Goal: Task Accomplishment & Management: Complete application form

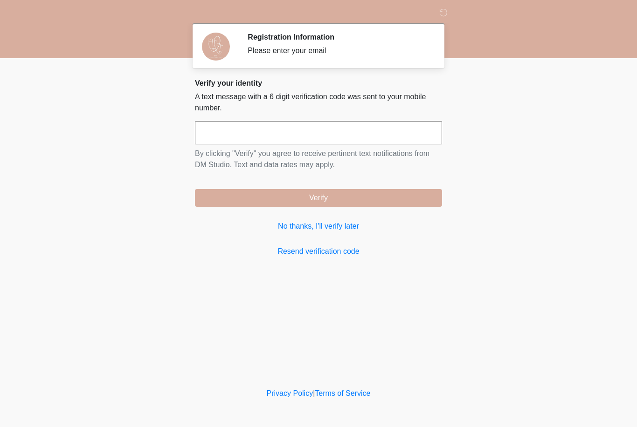
click at [230, 138] on input "text" at bounding box center [318, 132] width 247 height 23
type input "******"
click at [425, 193] on button "Verify" at bounding box center [318, 198] width 247 height 18
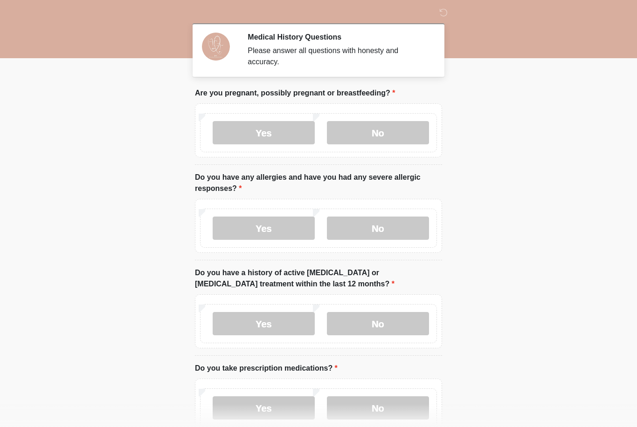
click at [372, 125] on label "No" at bounding box center [378, 132] width 102 height 23
click at [380, 228] on label "No" at bounding box center [378, 228] width 102 height 23
click at [292, 228] on label "Yes" at bounding box center [264, 228] width 102 height 23
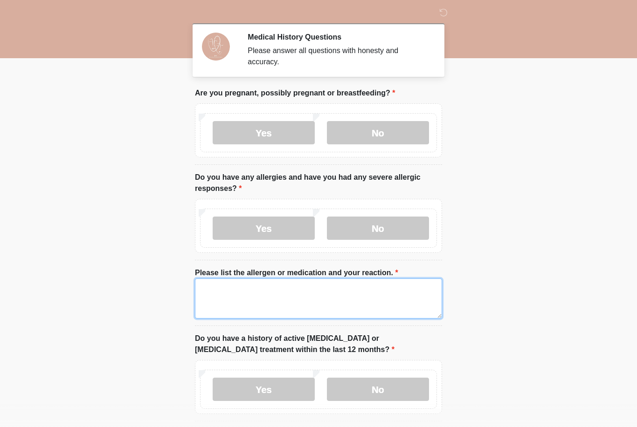
click at [289, 296] on textarea "Please list the allergen or medication and your reaction." at bounding box center [318, 299] width 247 height 40
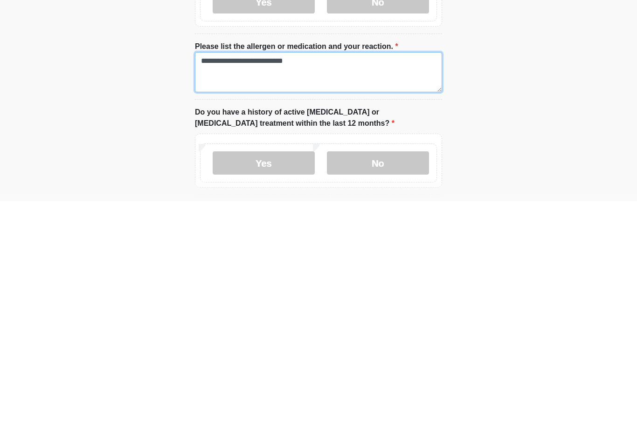
type textarea "**********"
click at [385, 378] on label "No" at bounding box center [378, 389] width 102 height 23
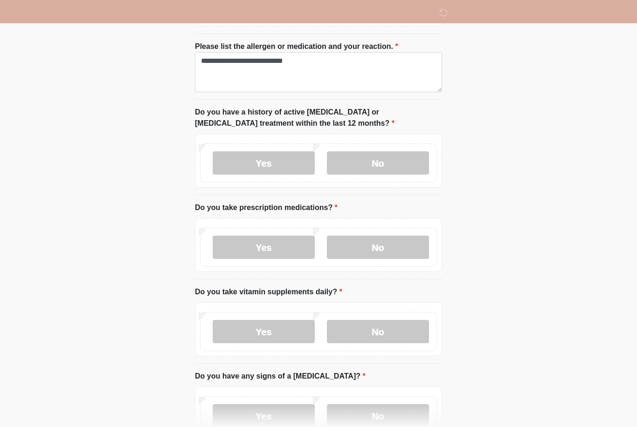
click at [269, 255] on label "Yes" at bounding box center [264, 247] width 102 height 23
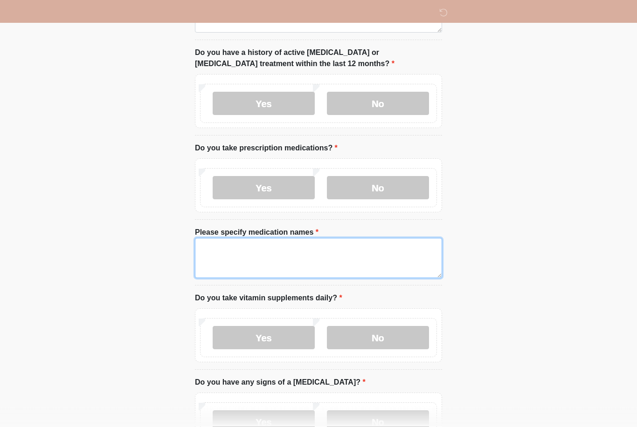
click at [374, 250] on textarea "Please specify medication names" at bounding box center [318, 259] width 247 height 40
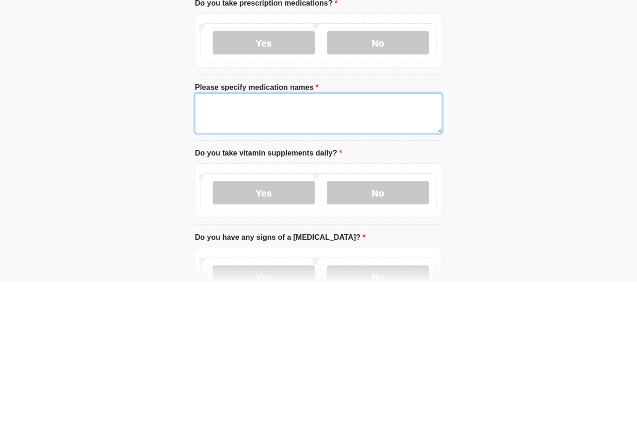
type textarea "*"
type textarea "**********"
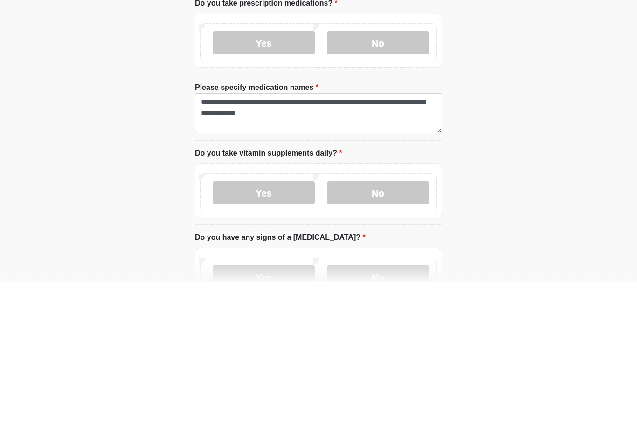
click at [385, 327] on label "No" at bounding box center [378, 338] width 102 height 23
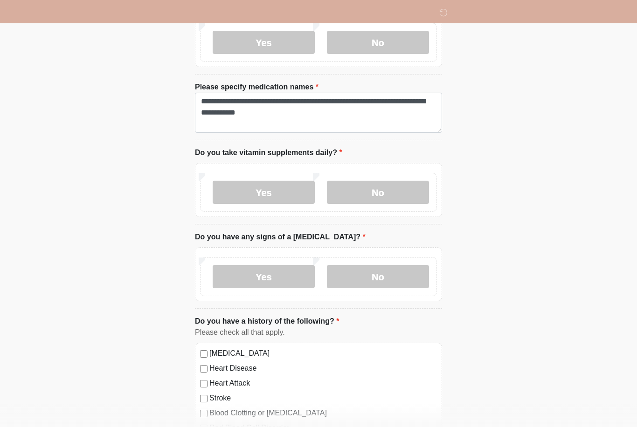
click at [386, 279] on label "No" at bounding box center [378, 276] width 102 height 23
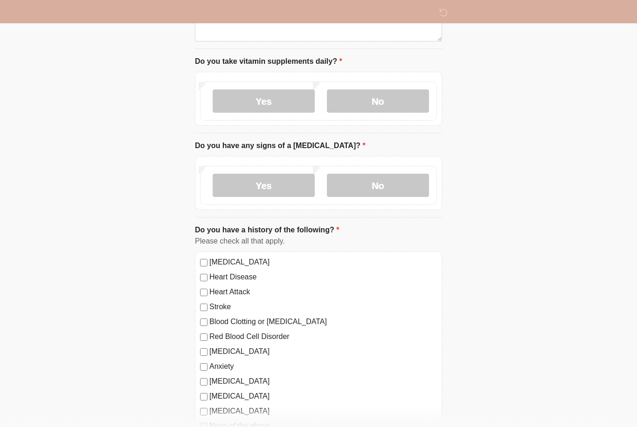
scroll to position [524, 0]
click at [267, 259] on label "High Blood Pressure" at bounding box center [322, 261] width 227 height 11
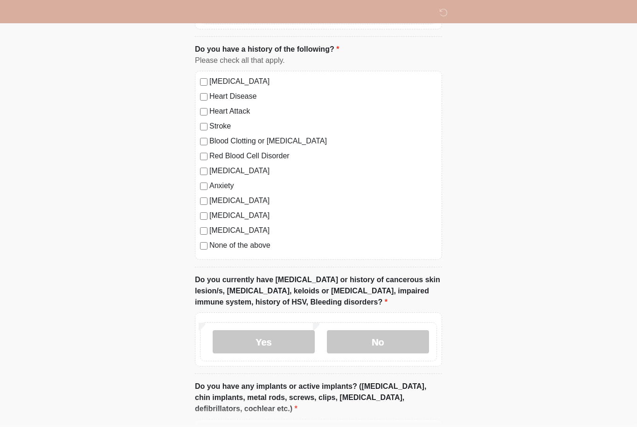
scroll to position [706, 0]
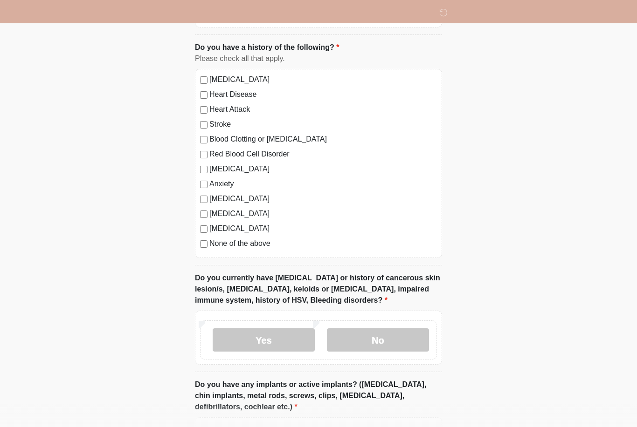
click at [388, 346] on label "No" at bounding box center [378, 340] width 102 height 23
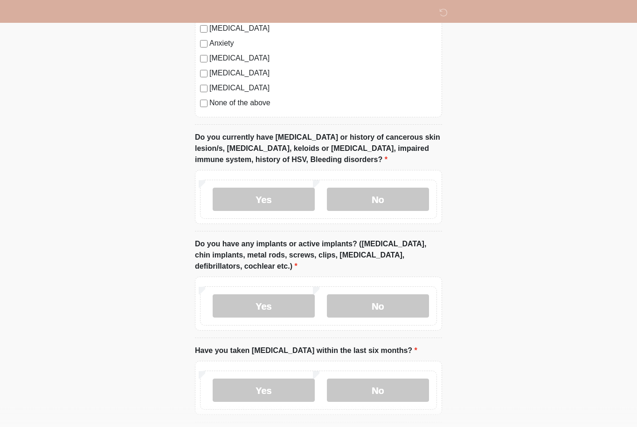
scroll to position [849, 0]
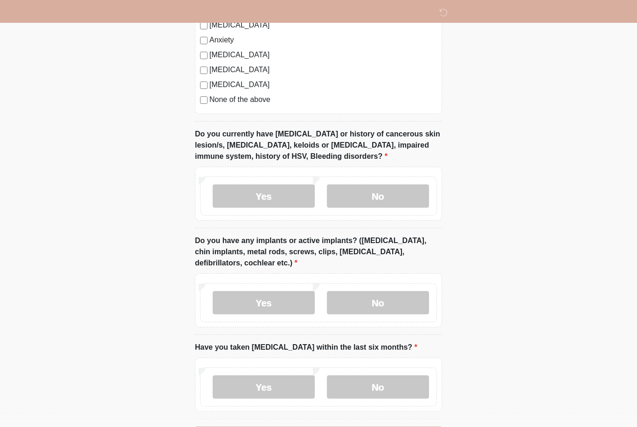
click at [378, 300] on label "No" at bounding box center [378, 303] width 102 height 23
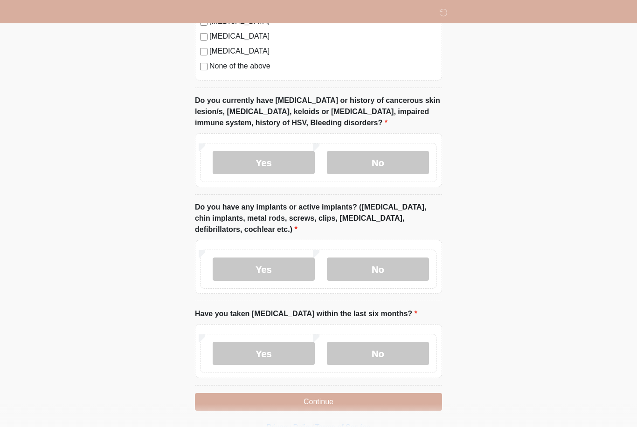
scroll to position [885, 0]
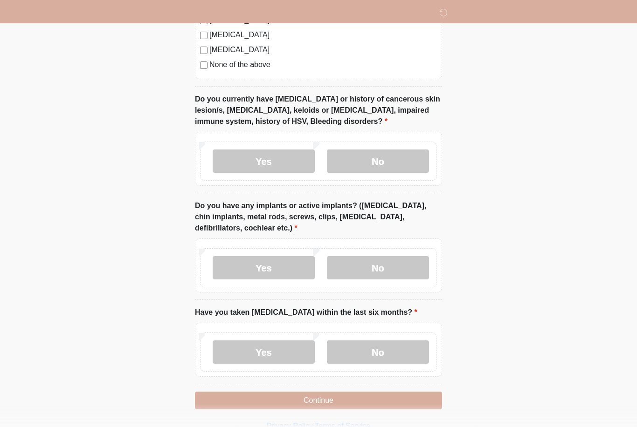
click at [379, 349] on label "No" at bounding box center [378, 352] width 102 height 23
click at [339, 400] on button "Continue" at bounding box center [318, 401] width 247 height 18
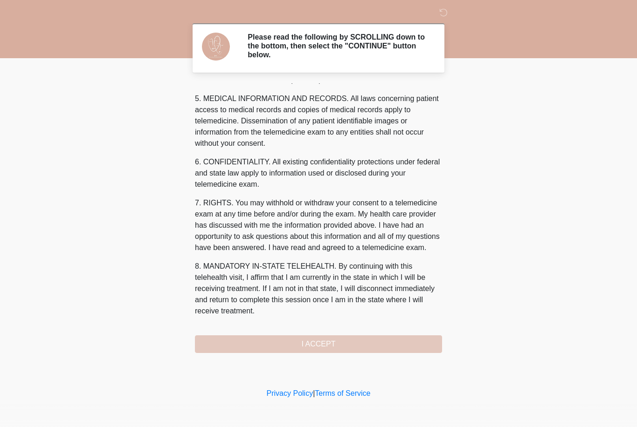
scroll to position [300, 0]
click at [331, 347] on button "I ACCEPT" at bounding box center [318, 345] width 247 height 18
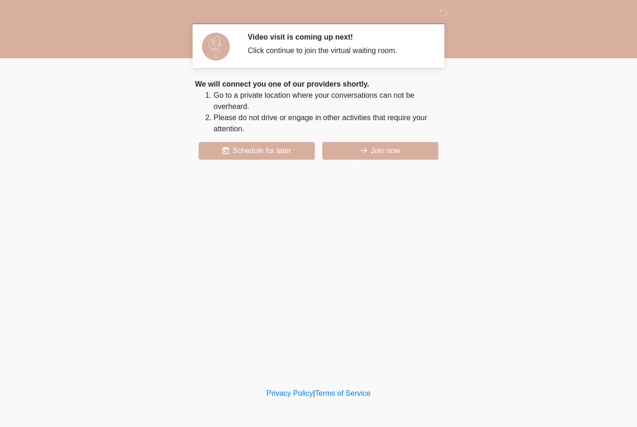
click at [399, 150] on button "Join now" at bounding box center [380, 151] width 116 height 18
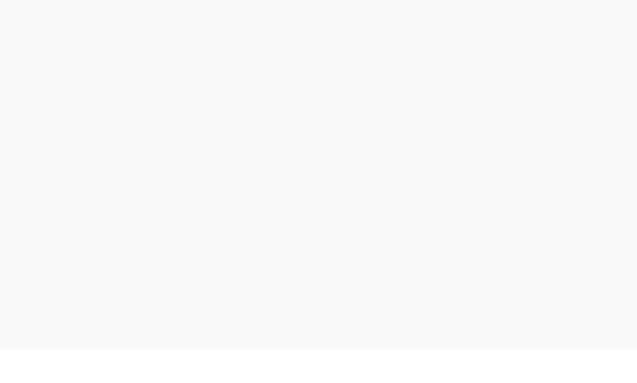
scroll to position [3, 0]
